Goal: Find specific page/section: Find specific page/section

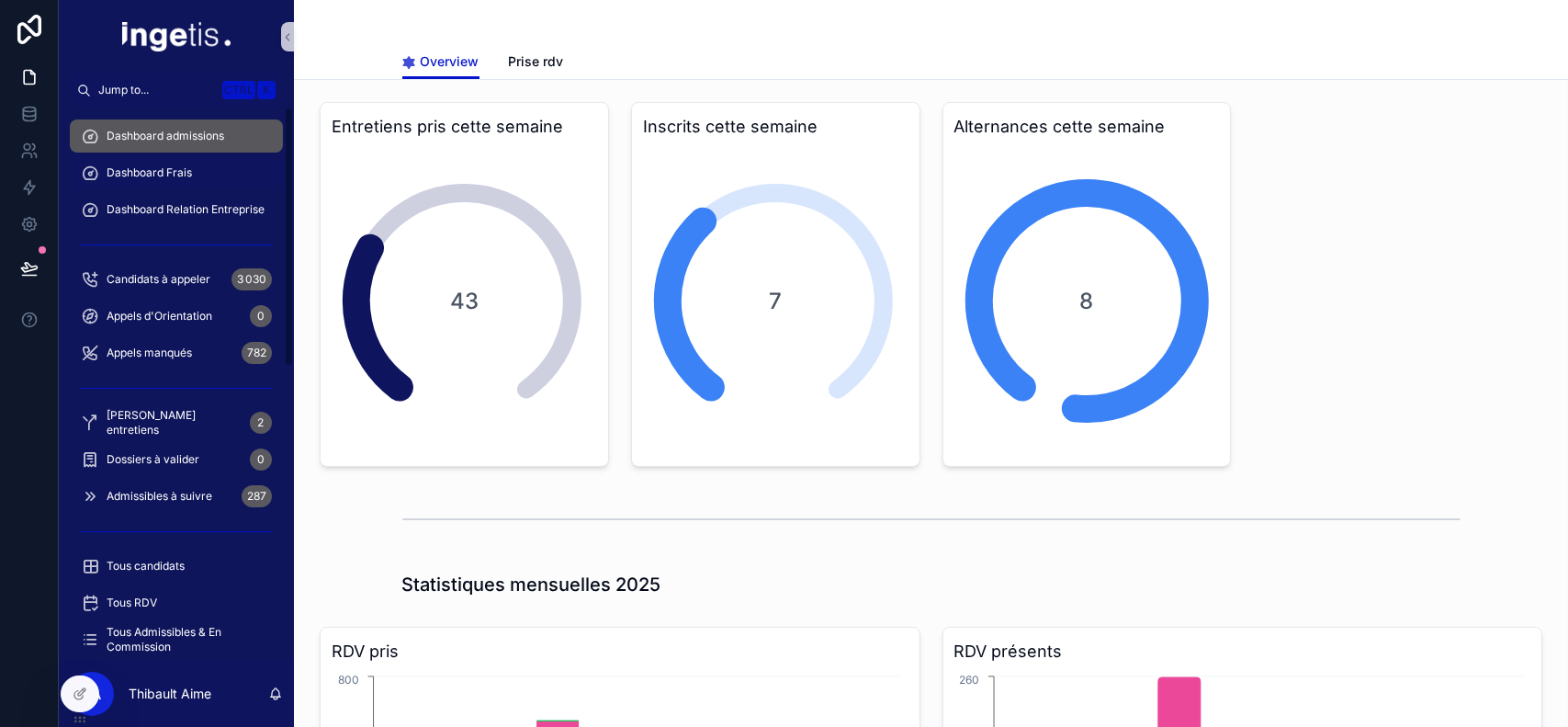
click at [190, 186] on div "Dashboard Frais" at bounding box center [176, 173] width 191 height 30
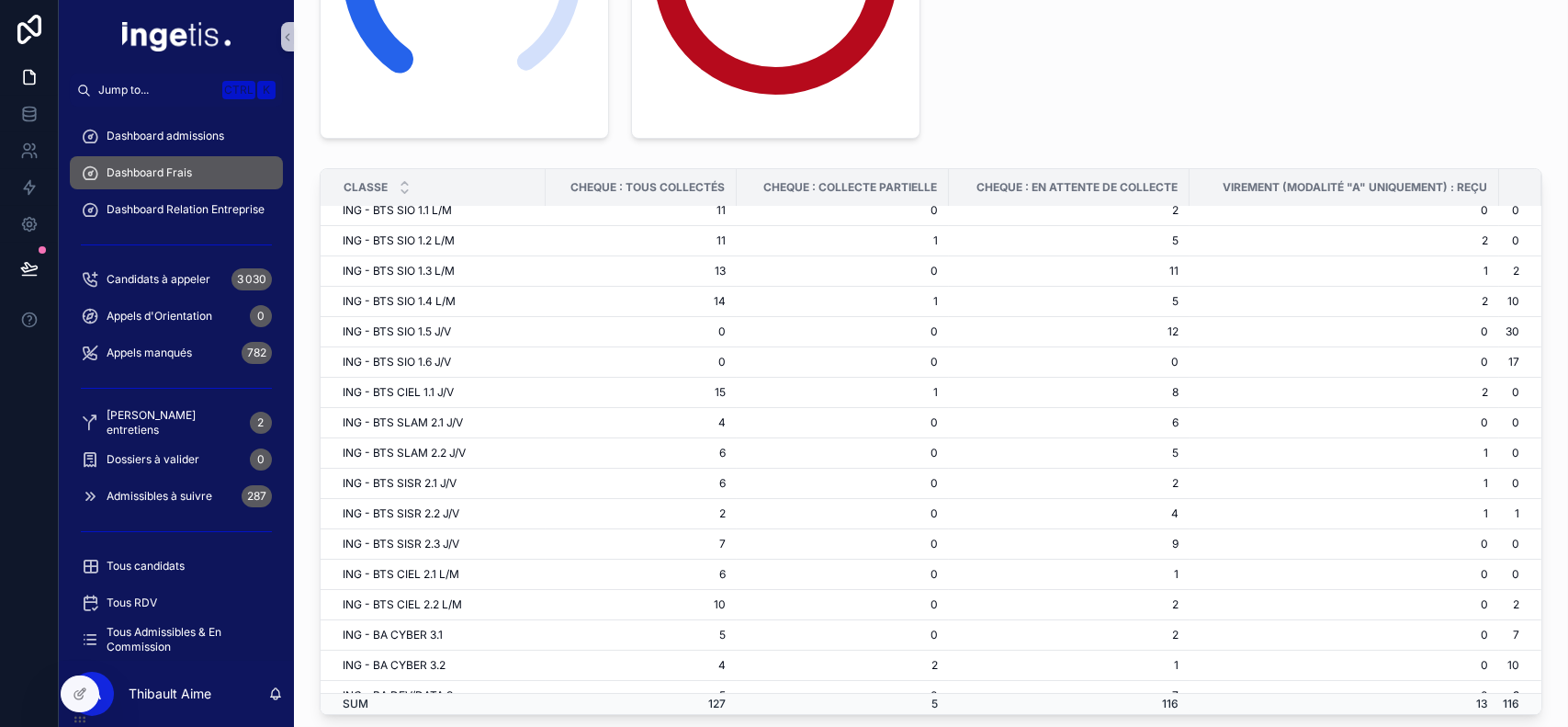
scroll to position [14, 0]
click at [703, 295] on td "14" at bounding box center [641, 299] width 191 height 31
drag, startPoint x: 703, startPoint y: 295, endPoint x: 732, endPoint y: 304, distance: 30.4
click at [732, 304] on tr "ING - BTS SIO 1.4 L/M 14 1 5 2 10" at bounding box center [931, 299] width 1220 height 31
click at [737, 304] on td "1" at bounding box center [842, 299] width 212 height 31
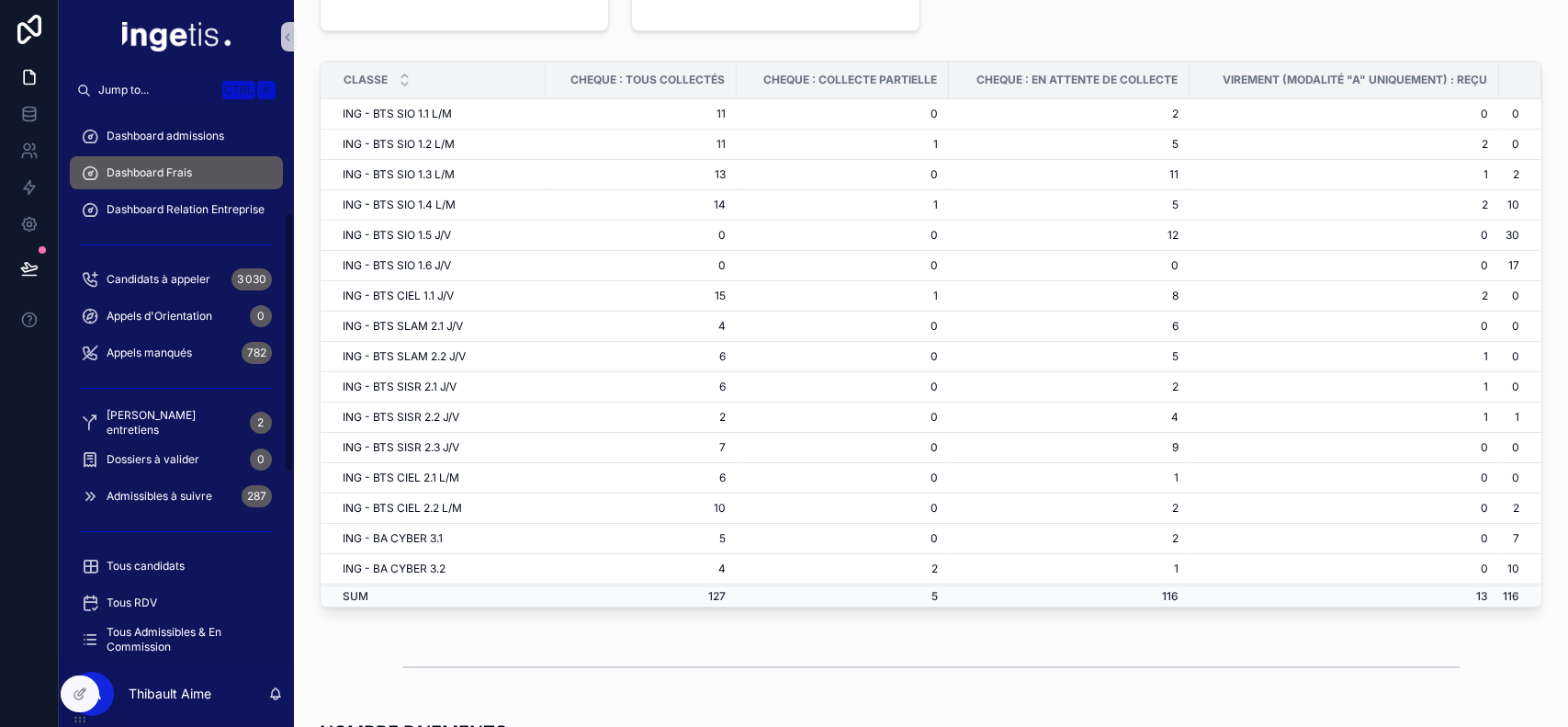
scroll to position [378, 0]
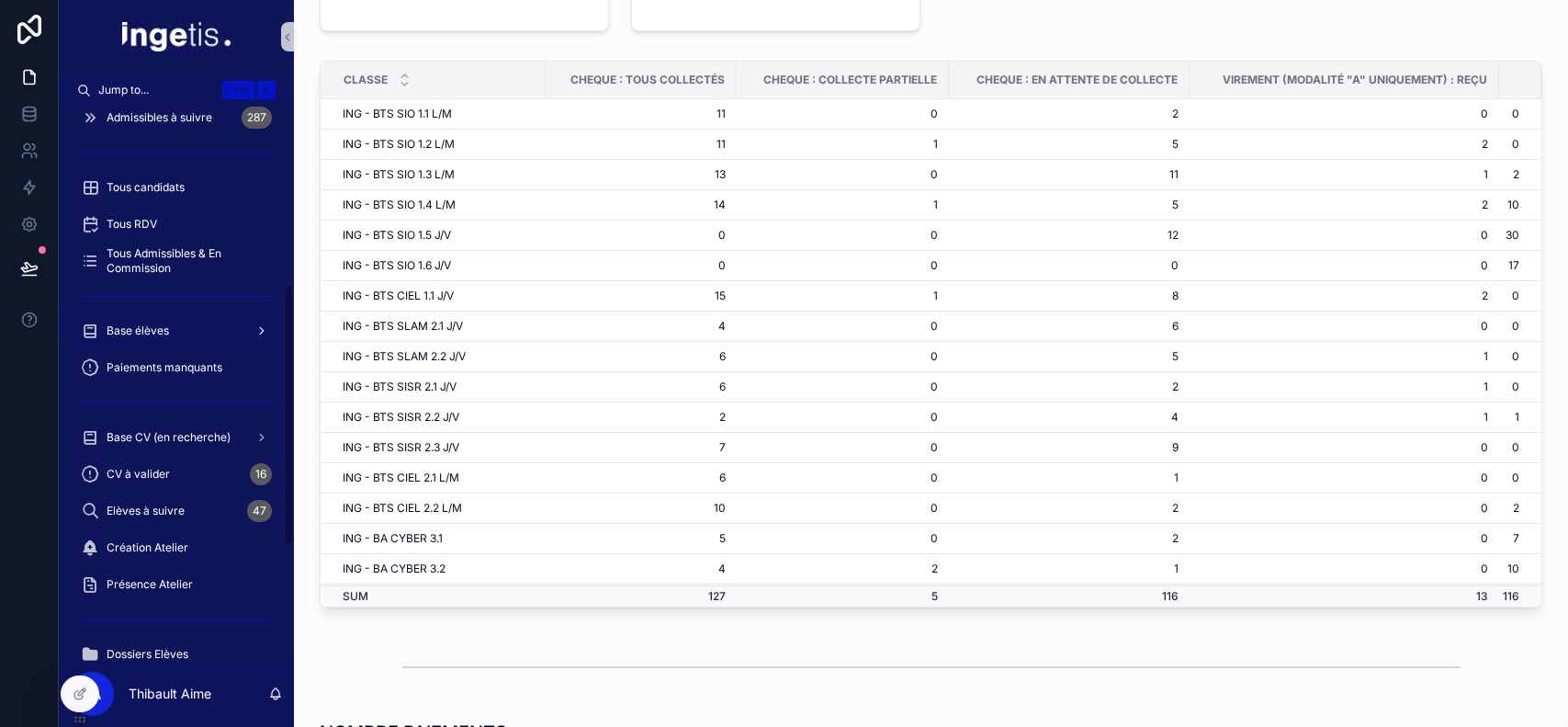
click at [165, 331] on span "Base élèves" at bounding box center [138, 331] width 63 height 15
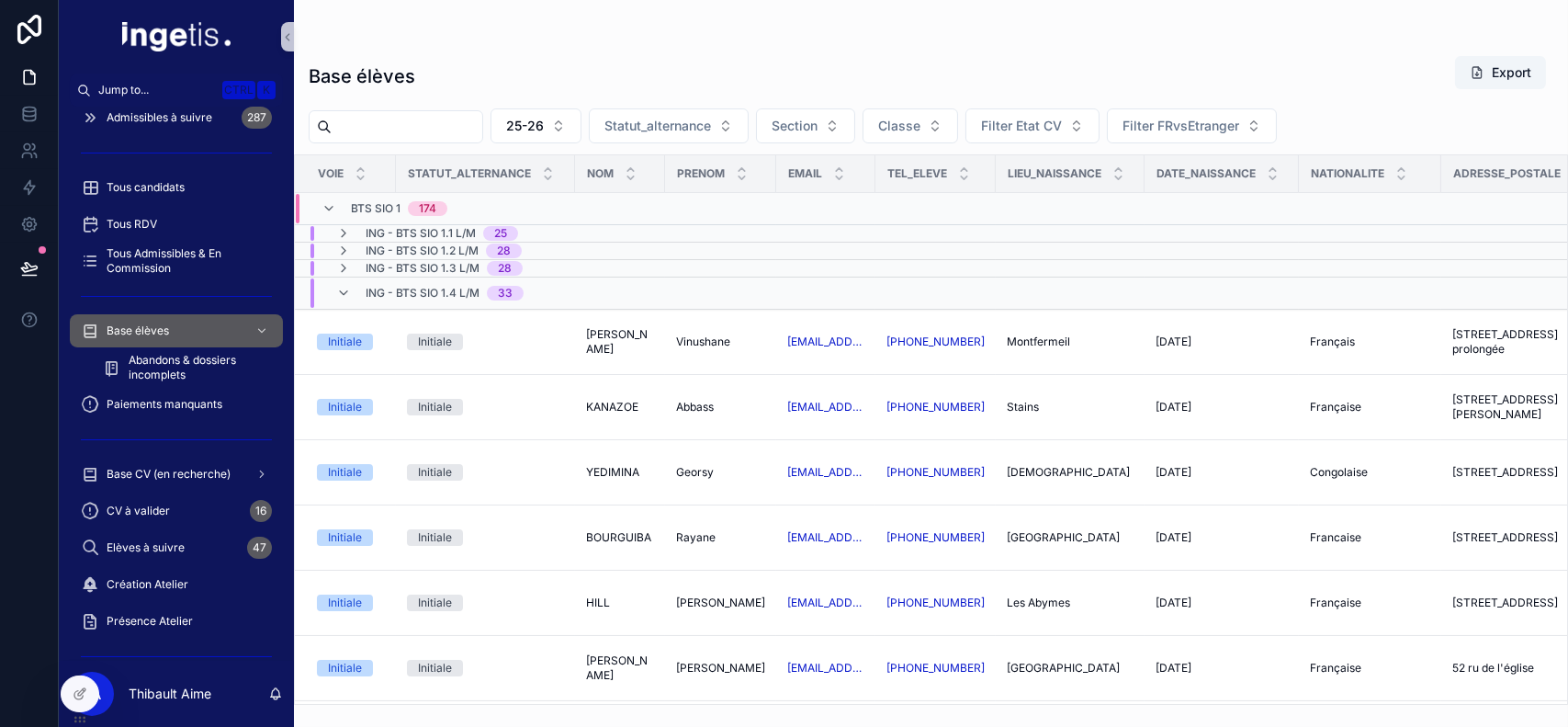
click at [404, 290] on span "ING - BTS SIO 1.4 L/M" at bounding box center [422, 293] width 114 height 15
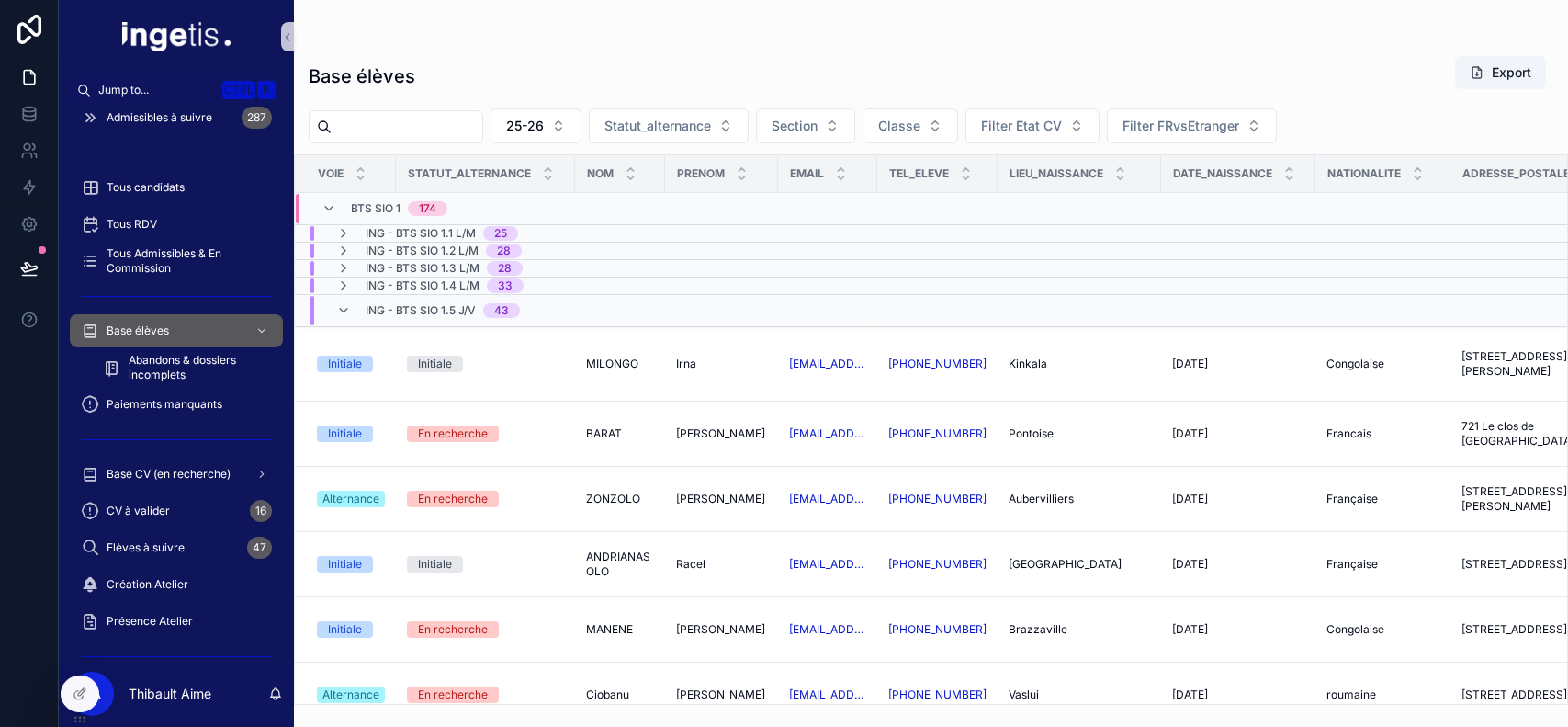
click at [423, 310] on span "ING - BTS SIO 1.5 J/V" at bounding box center [420, 311] width 110 height 15
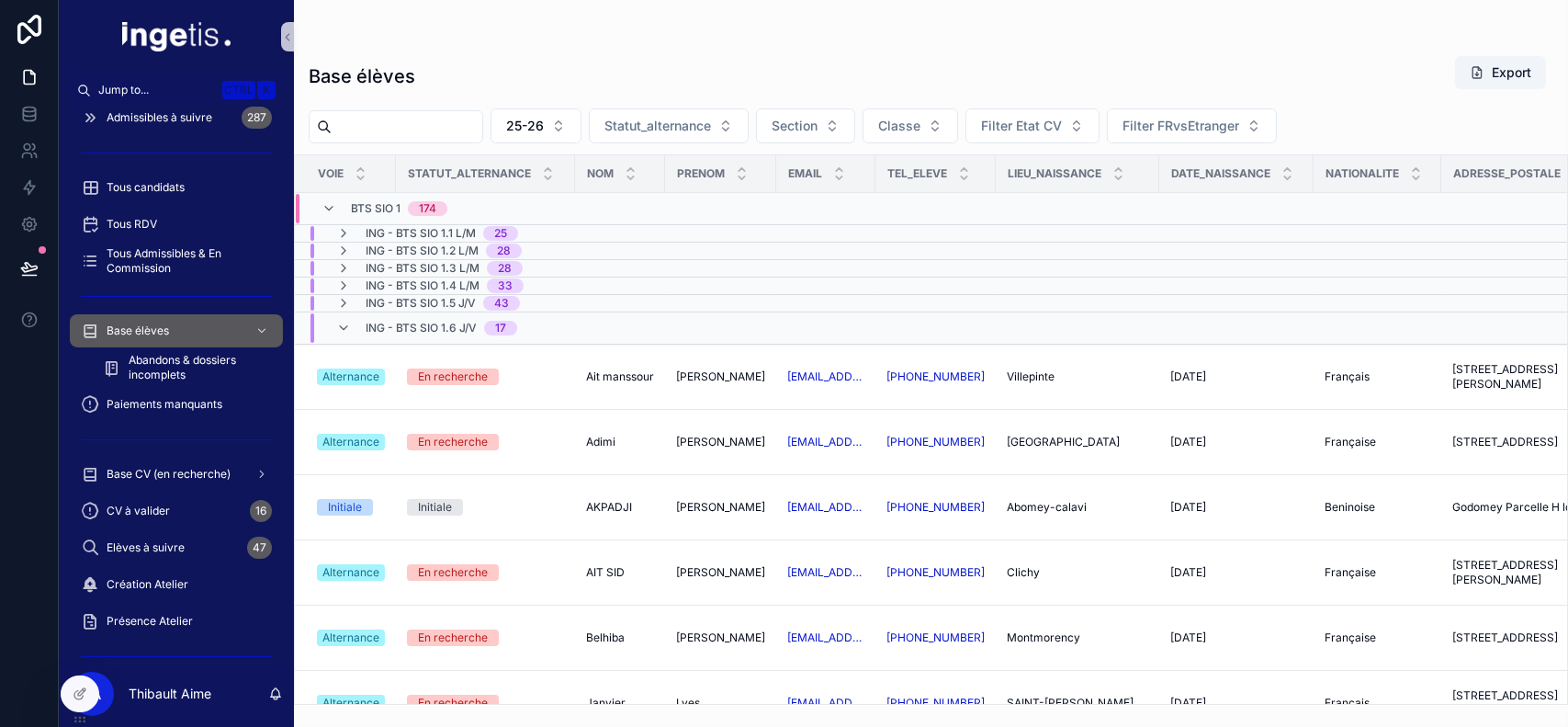
click at [404, 324] on span "ING - BTS SIO 1.6 J/V" at bounding box center [421, 328] width 111 height 15
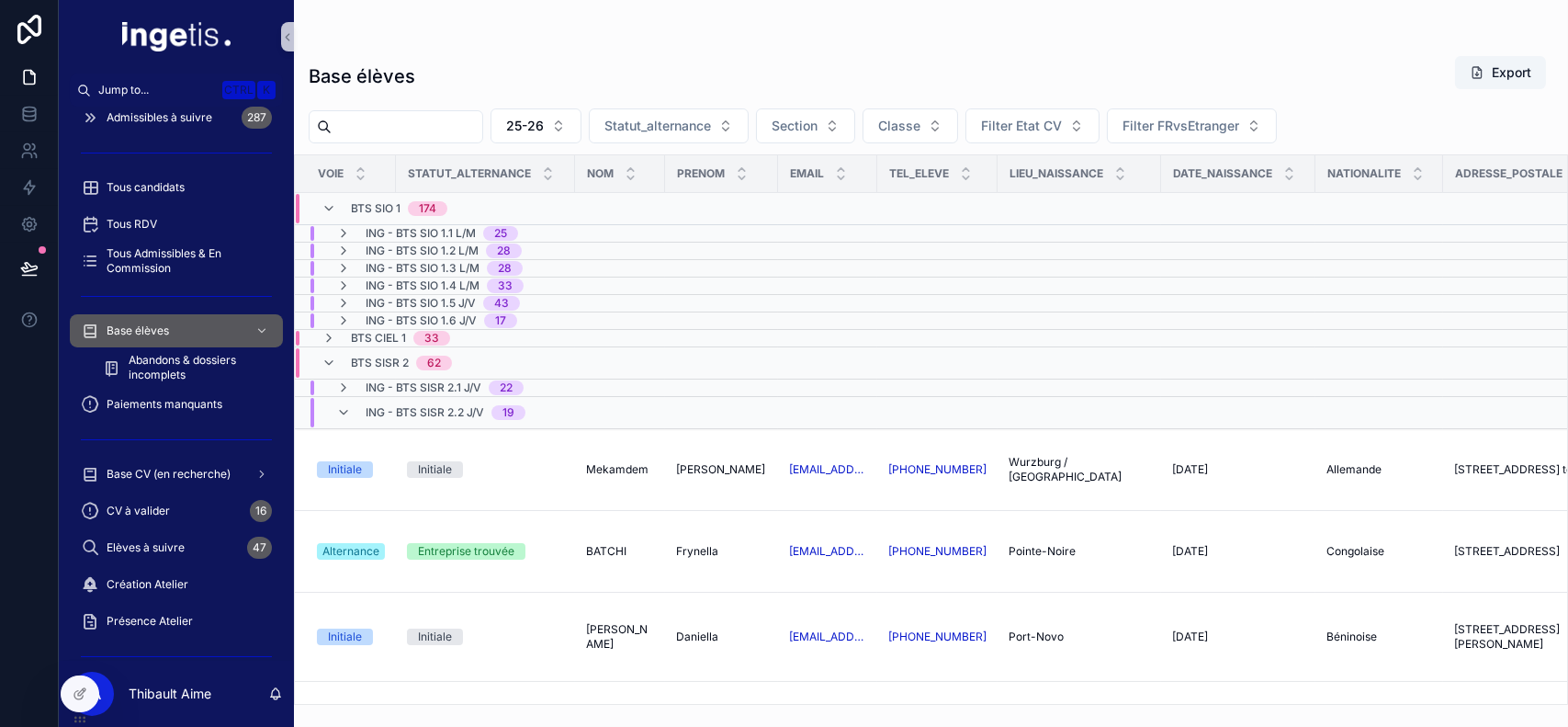
click at [383, 410] on span "ING - BTS SISR 2.2 J/V" at bounding box center [424, 413] width 118 height 15
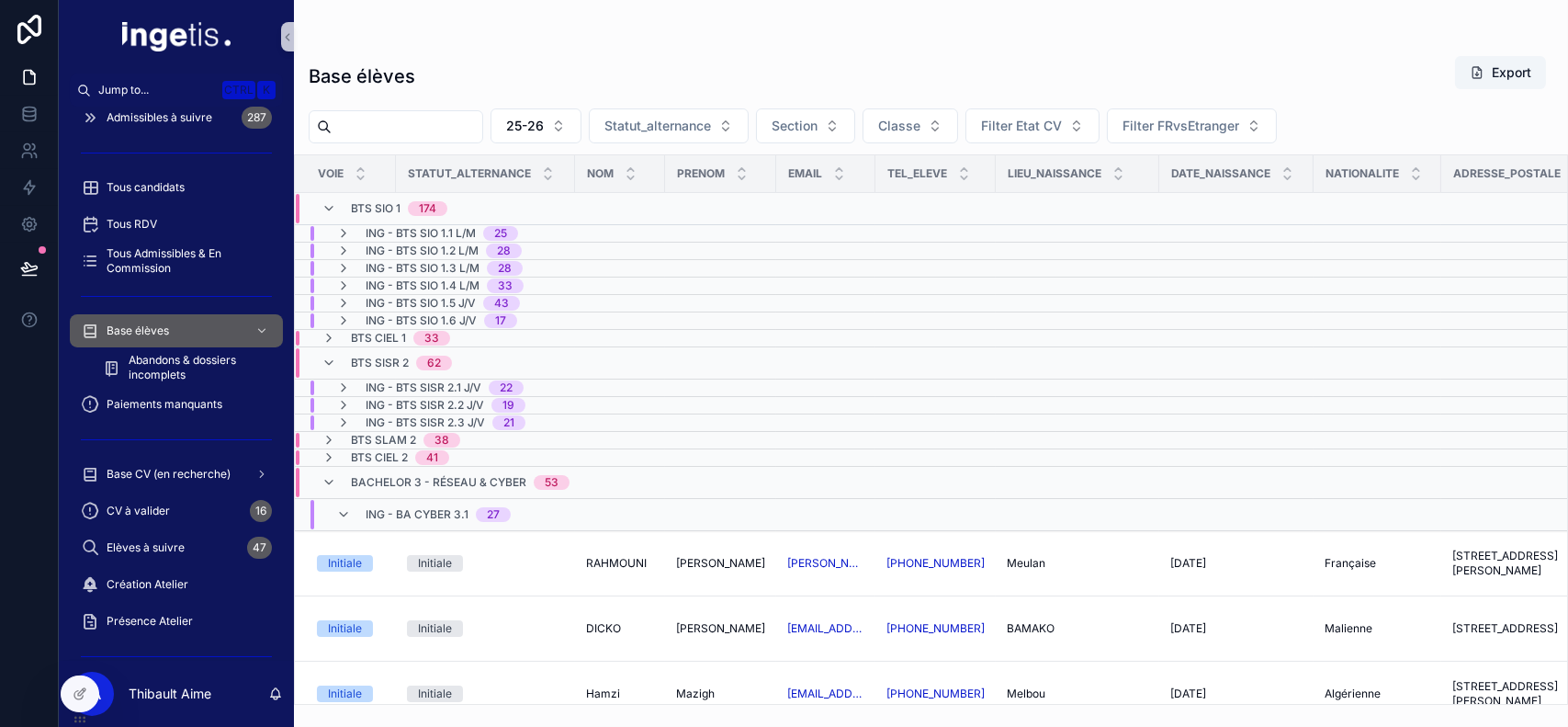
click at [405, 518] on span "ING - BA CYBER 3.1" at bounding box center [416, 514] width 103 height 15
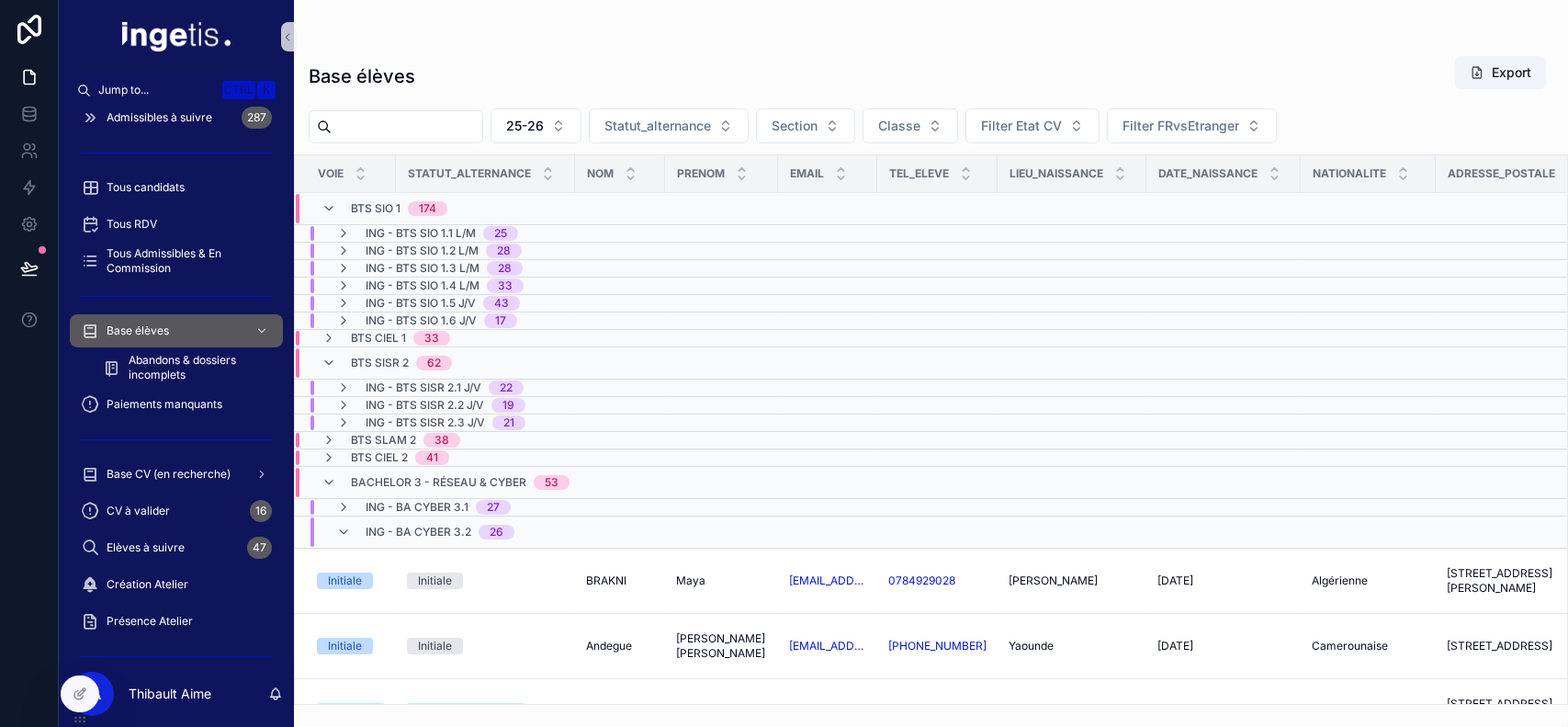
scroll to position [160, 0]
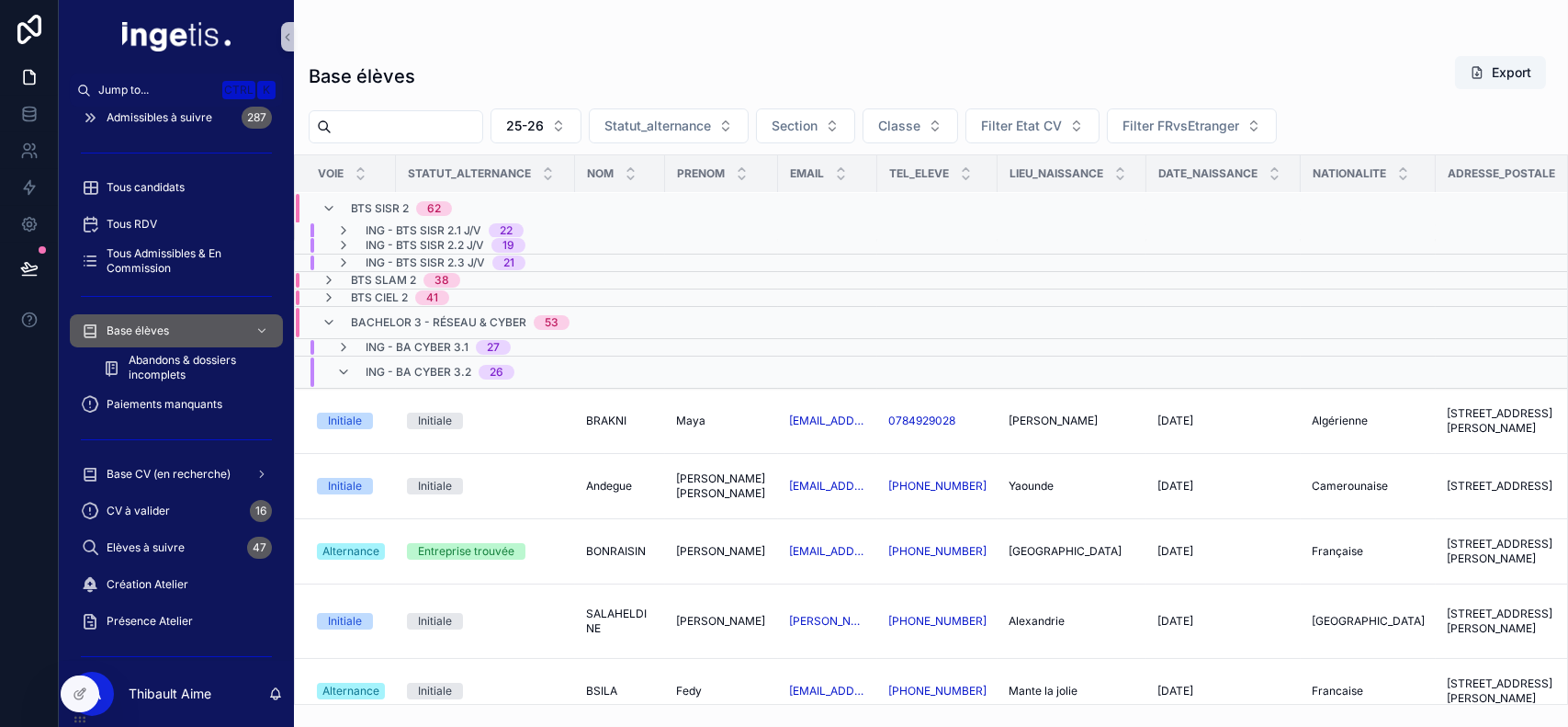
click at [425, 365] on span "ING - BA CYBER 3.2" at bounding box center [418, 372] width 105 height 15
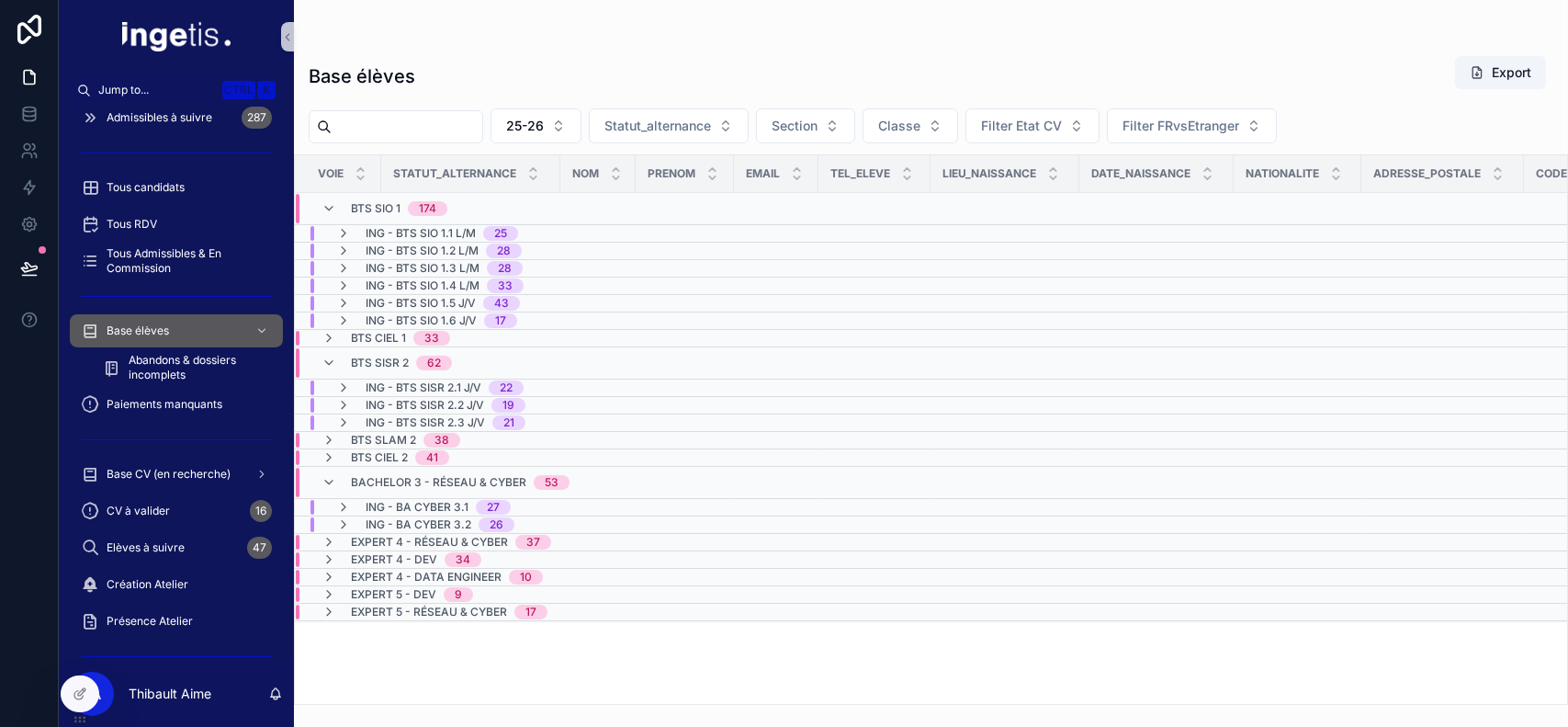
scroll to position [0, 0]
click at [374, 339] on span "BTS CIEL 1" at bounding box center [379, 339] width 55 height 15
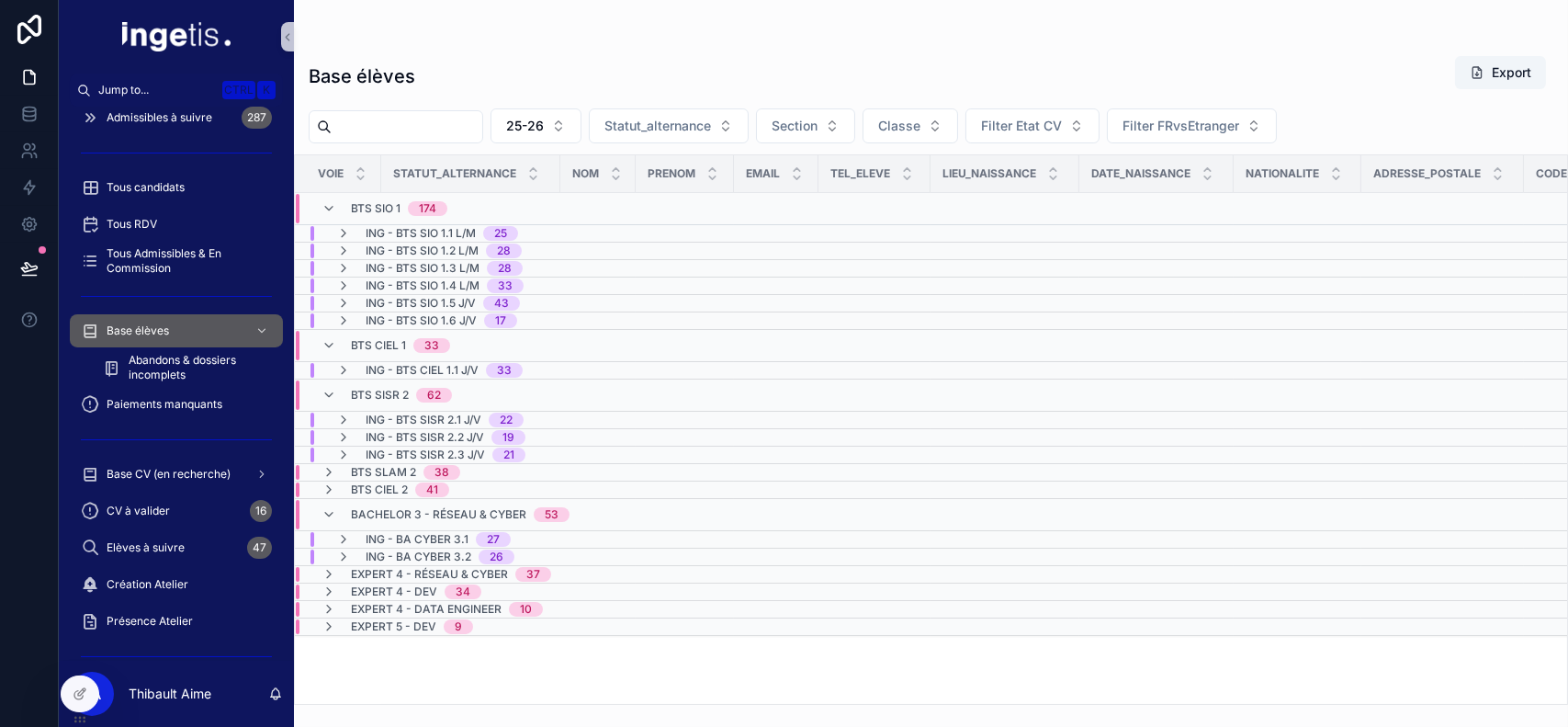
click at [385, 350] on span "BTS CIEL 1" at bounding box center [379, 346] width 55 height 15
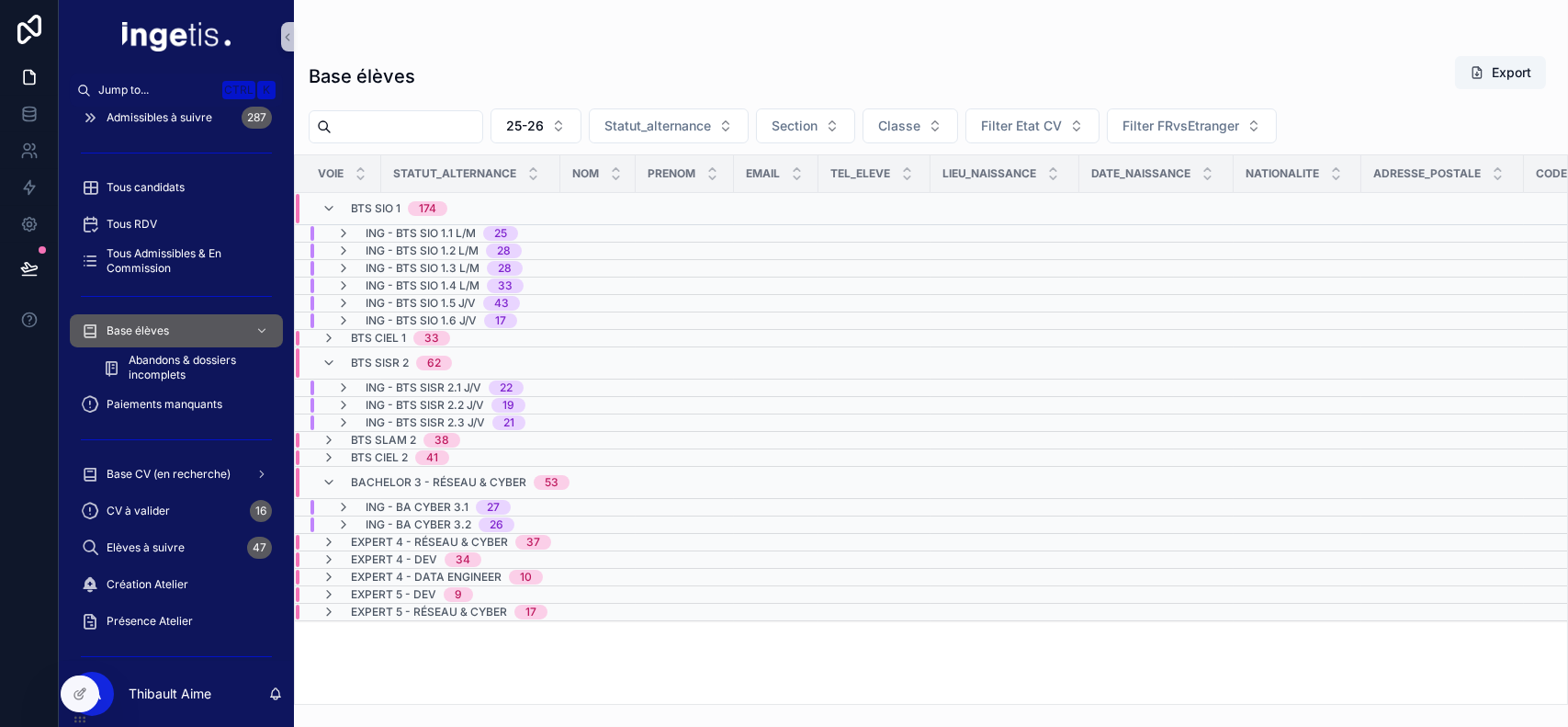
click at [374, 201] on div "BTS SIO 1 174" at bounding box center [399, 209] width 96 height 30
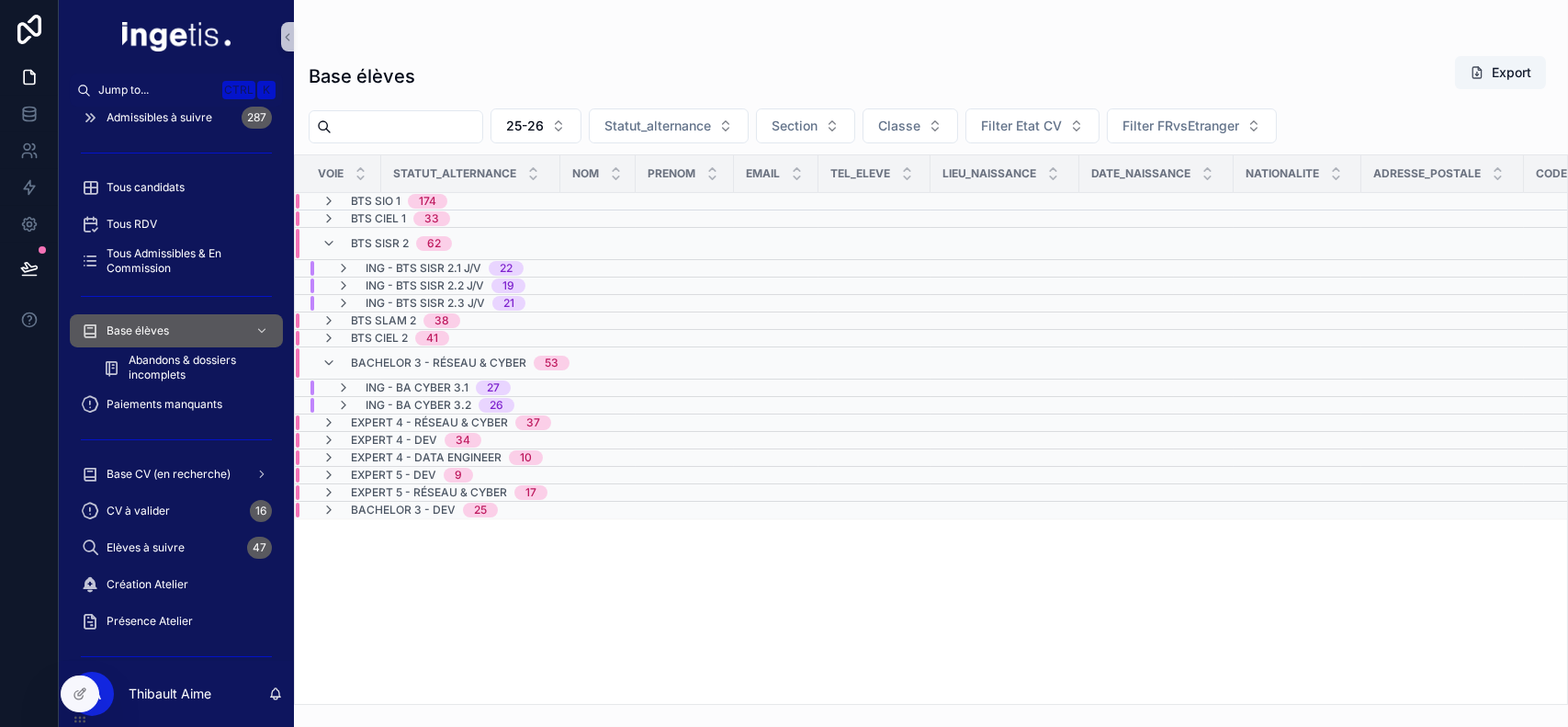
click at [391, 320] on span "BTS SLAM 2" at bounding box center [384, 321] width 66 height 15
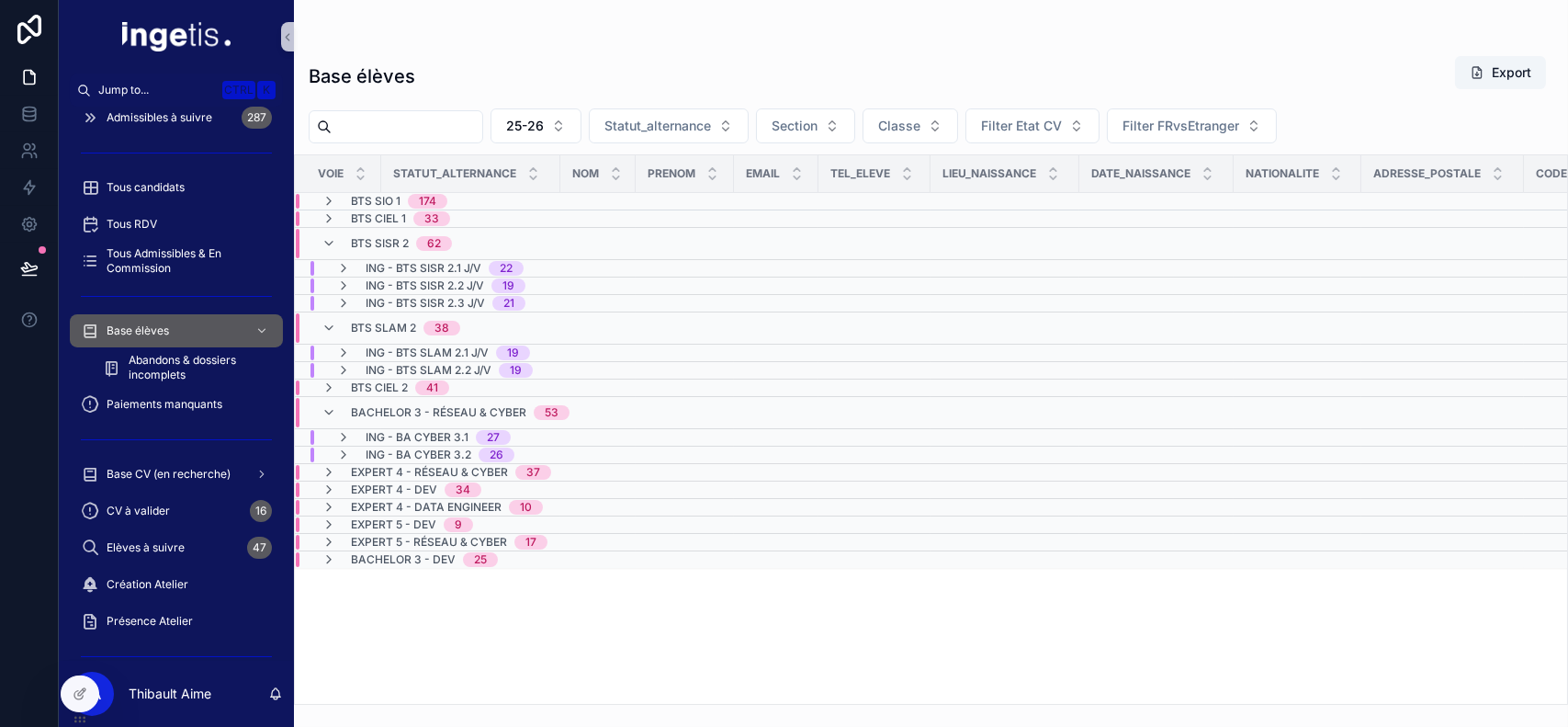
click at [407, 327] on span "BTS SLAM 2" at bounding box center [384, 328] width 66 height 15
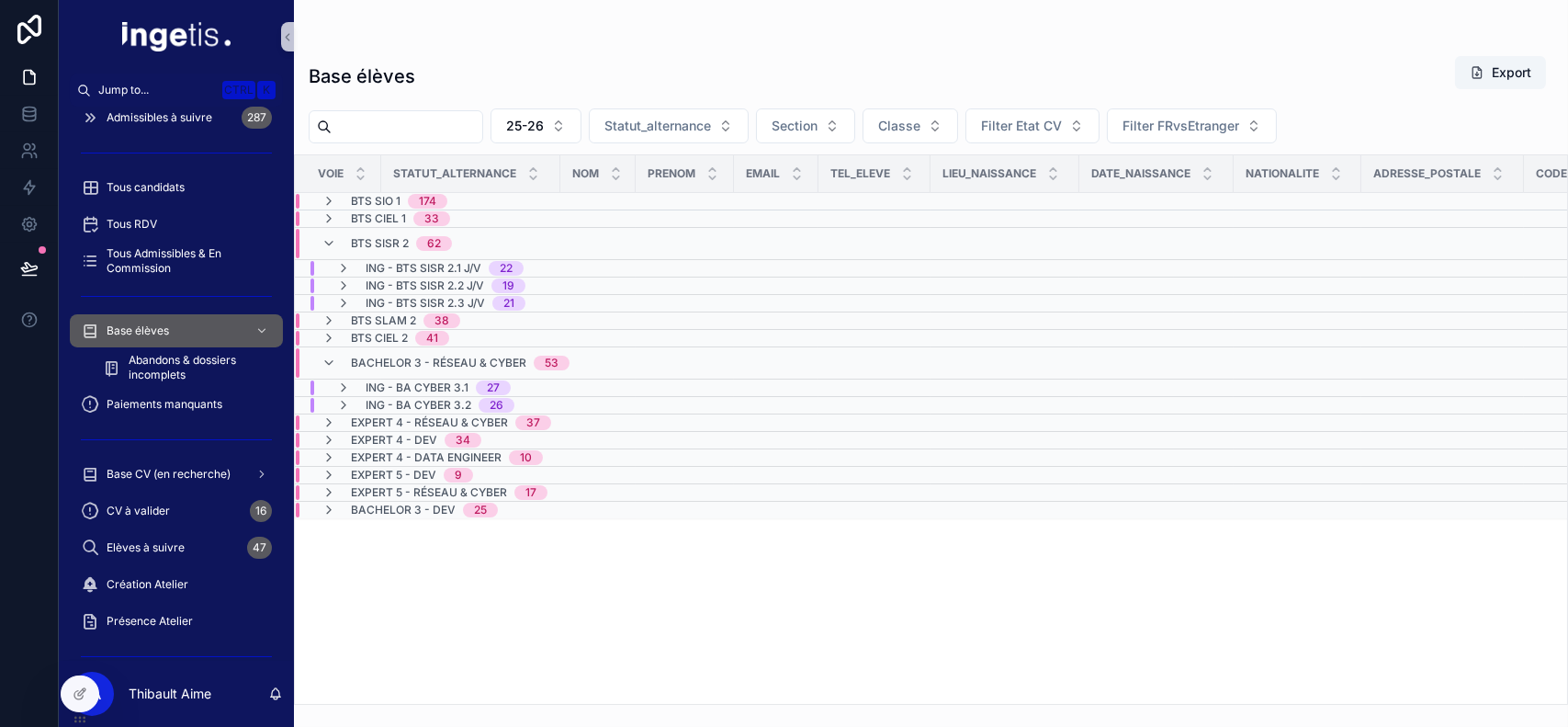
click at [391, 335] on span "BTS CIEL 2" at bounding box center [380, 339] width 57 height 15
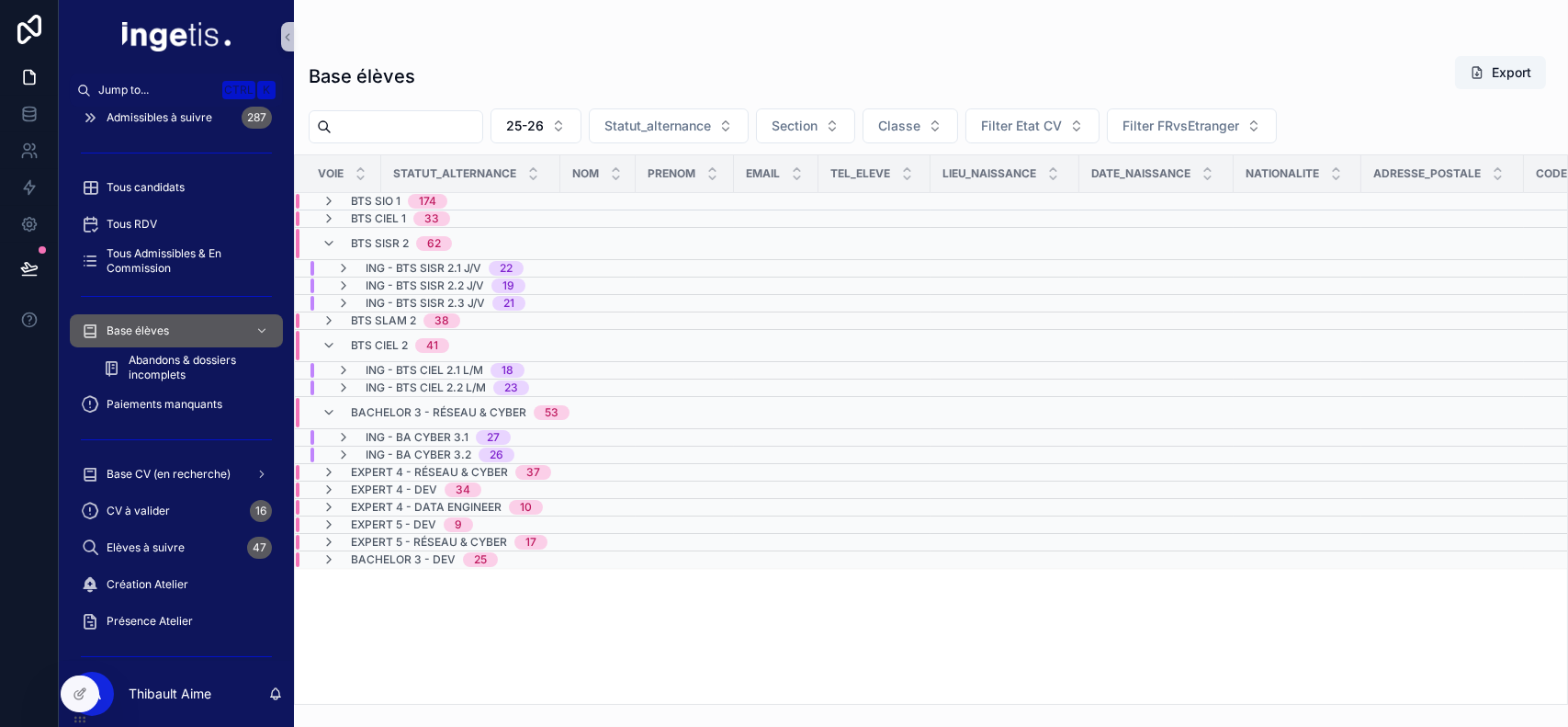
click at [391, 335] on div "BTS CIEL 2 41" at bounding box center [400, 346] width 98 height 30
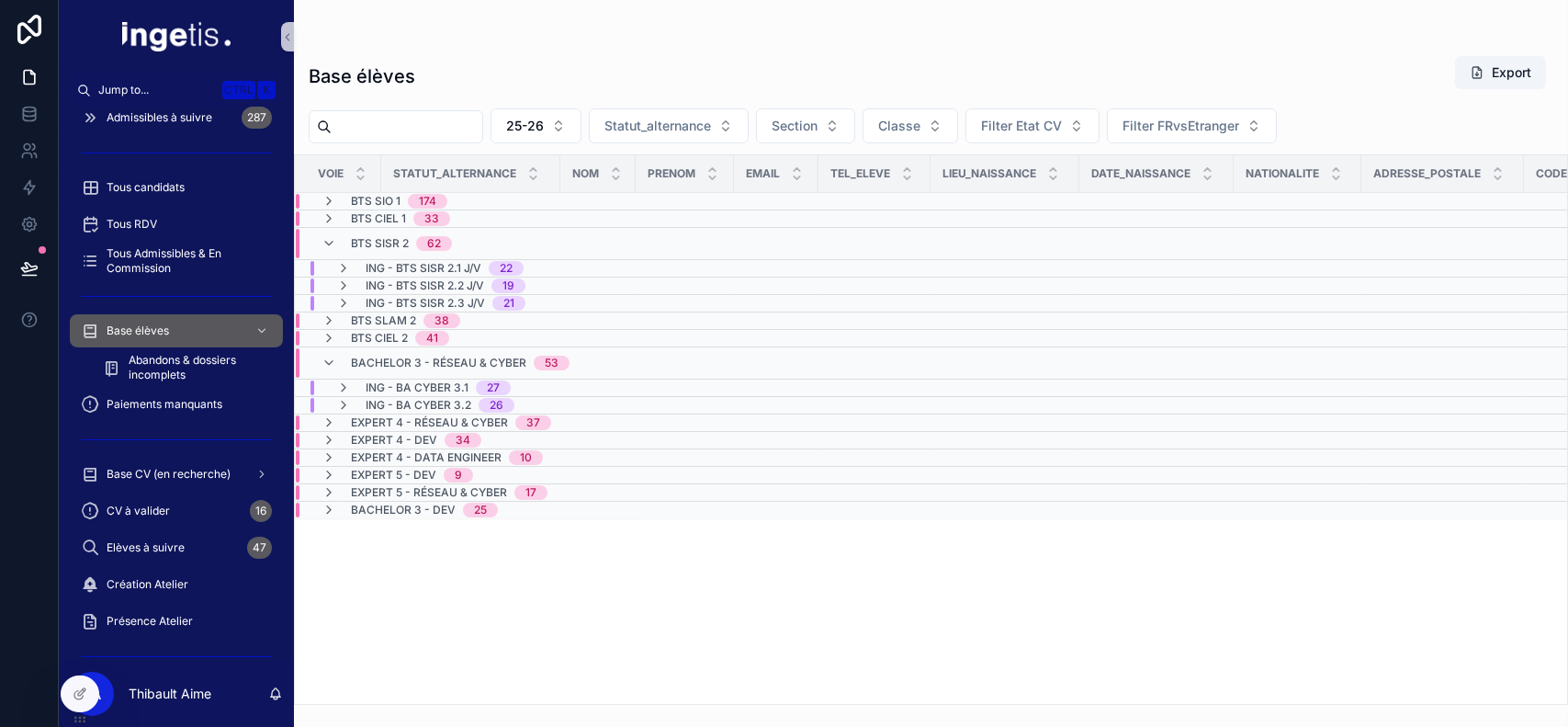
click at [375, 356] on span "Bachelor 3 - Réseau & Cyber" at bounding box center [439, 363] width 176 height 15
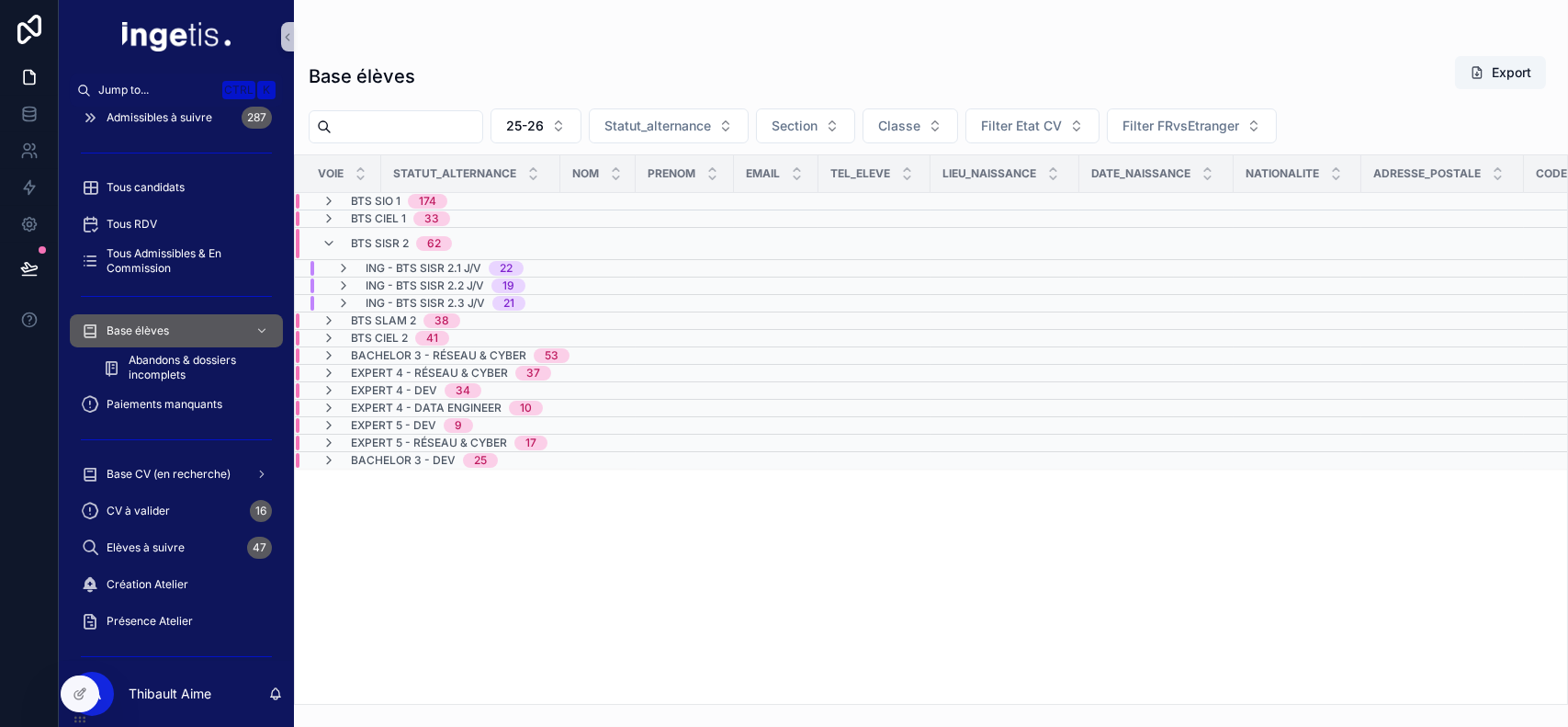
click at [378, 319] on span "BTS SLAM 2" at bounding box center [384, 321] width 66 height 15
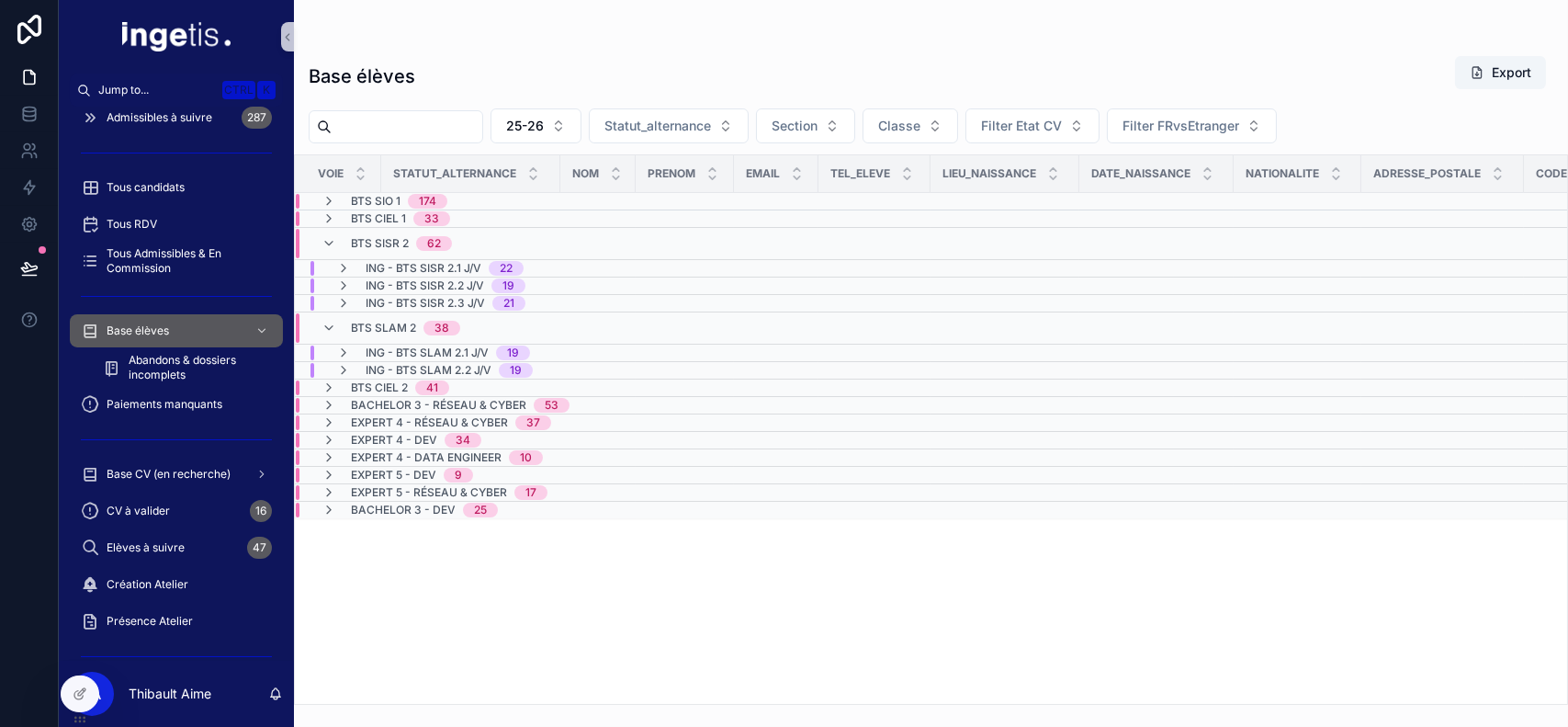
click at [378, 319] on div "BTS SLAM 2 38" at bounding box center [406, 328] width 109 height 30
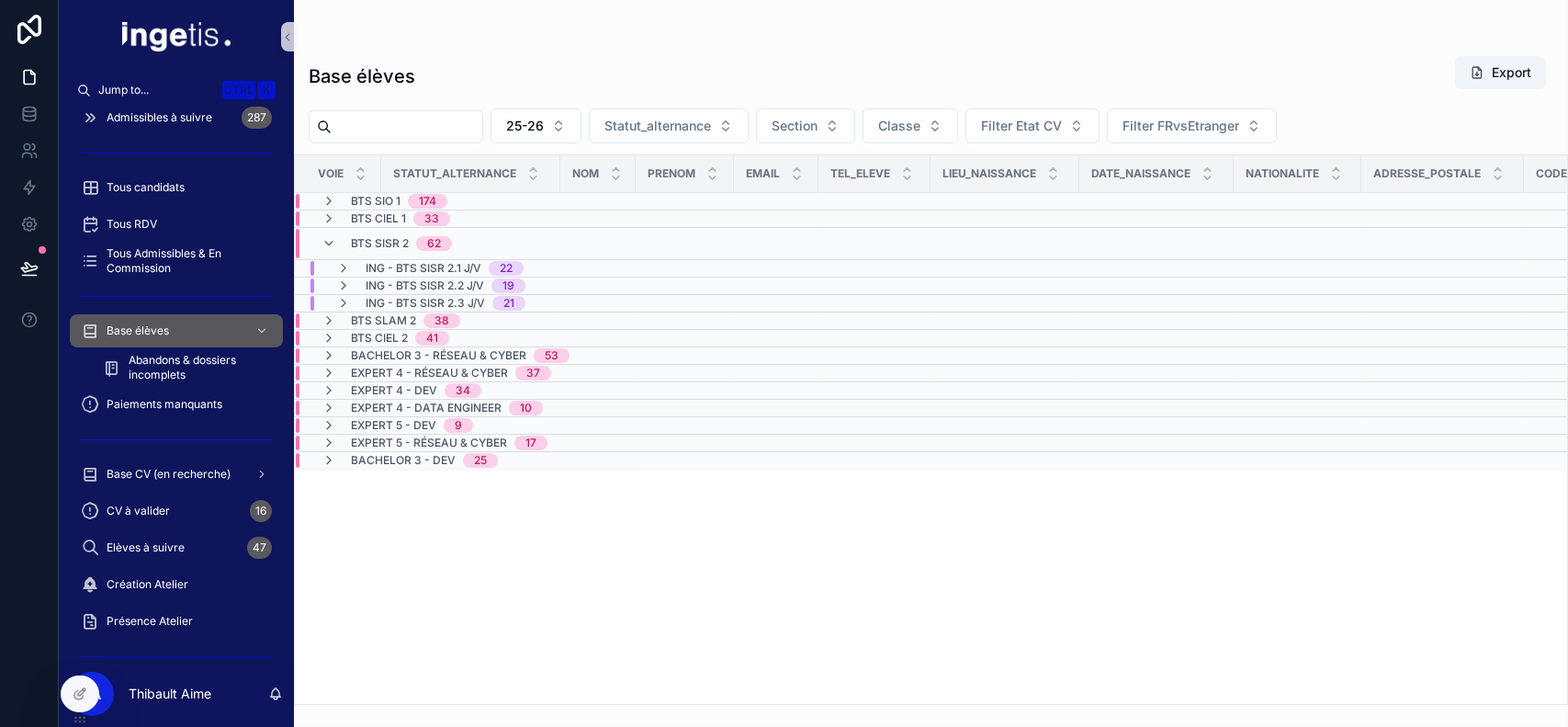
click at [383, 234] on div "BTS SISR 2 62" at bounding box center [401, 243] width 101 height 30
